Goal: Transaction & Acquisition: Obtain resource

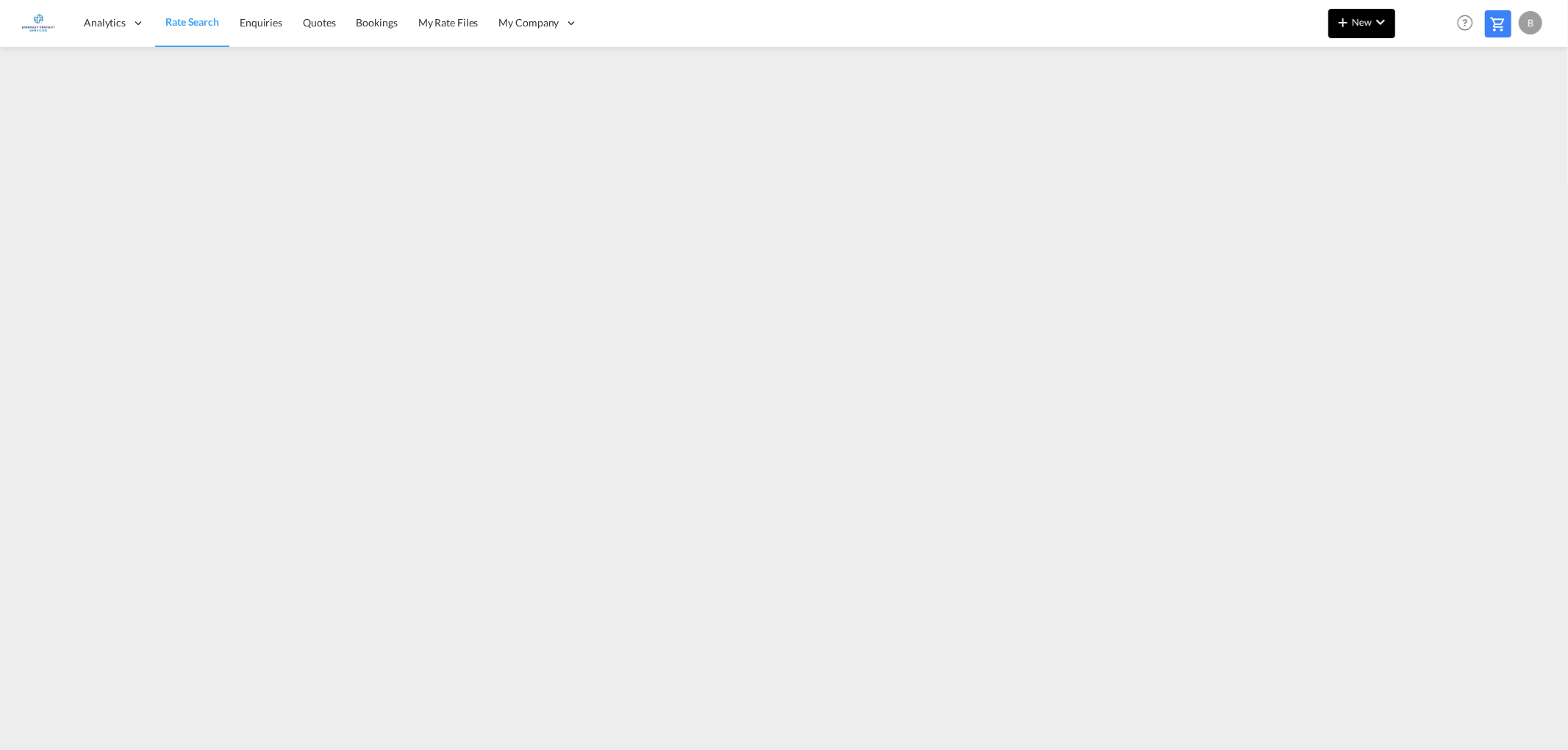
click at [1382, 19] on md-icon "icon-chevron-down" at bounding box center [1381, 22] width 18 height 18
click at [1466, 104] on div "Ratesheet" at bounding box center [1441, 111] width 54 height 37
click at [1381, 17] on md-icon "icon-chevron-down" at bounding box center [1381, 22] width 18 height 18
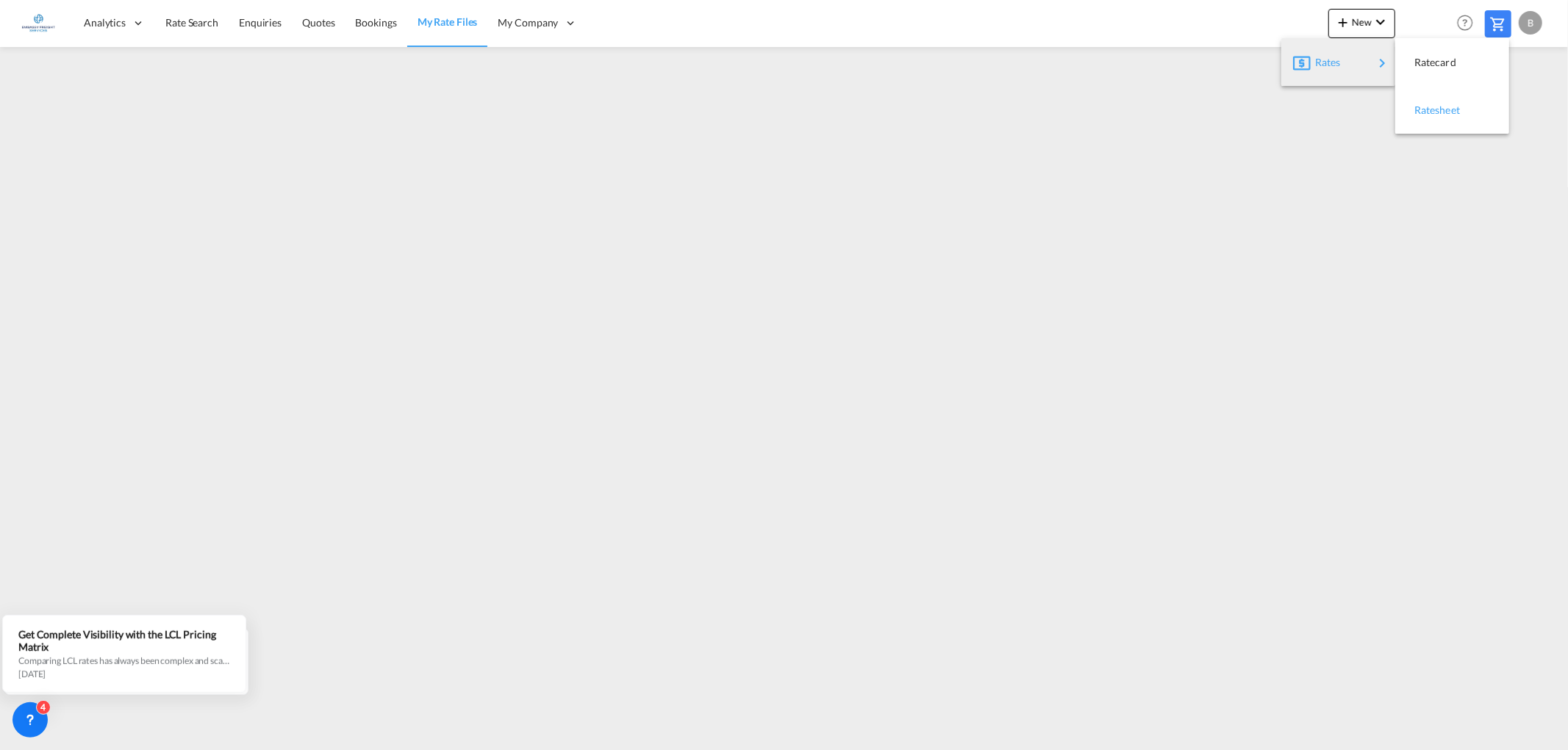
click at [1430, 106] on span "Ratesheet" at bounding box center [1422, 110] width 16 height 29
click at [207, 24] on span "Rate Search" at bounding box center [192, 22] width 53 height 12
